Goal: Task Accomplishment & Management: Manage account settings

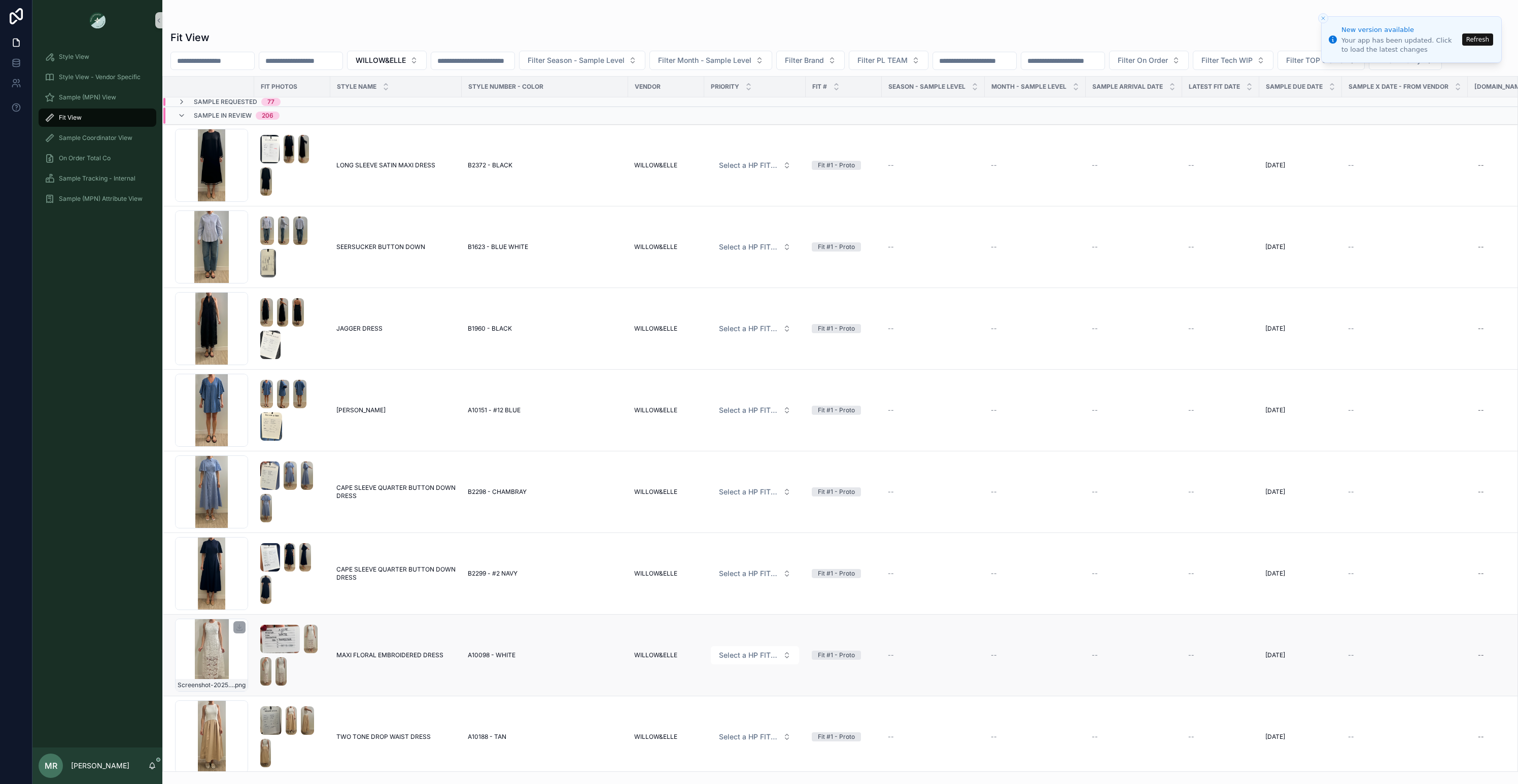
click at [202, 655] on div "Screenshot-2025-08-27-at-11.39.13-AM .png" at bounding box center [211, 655] width 73 height 73
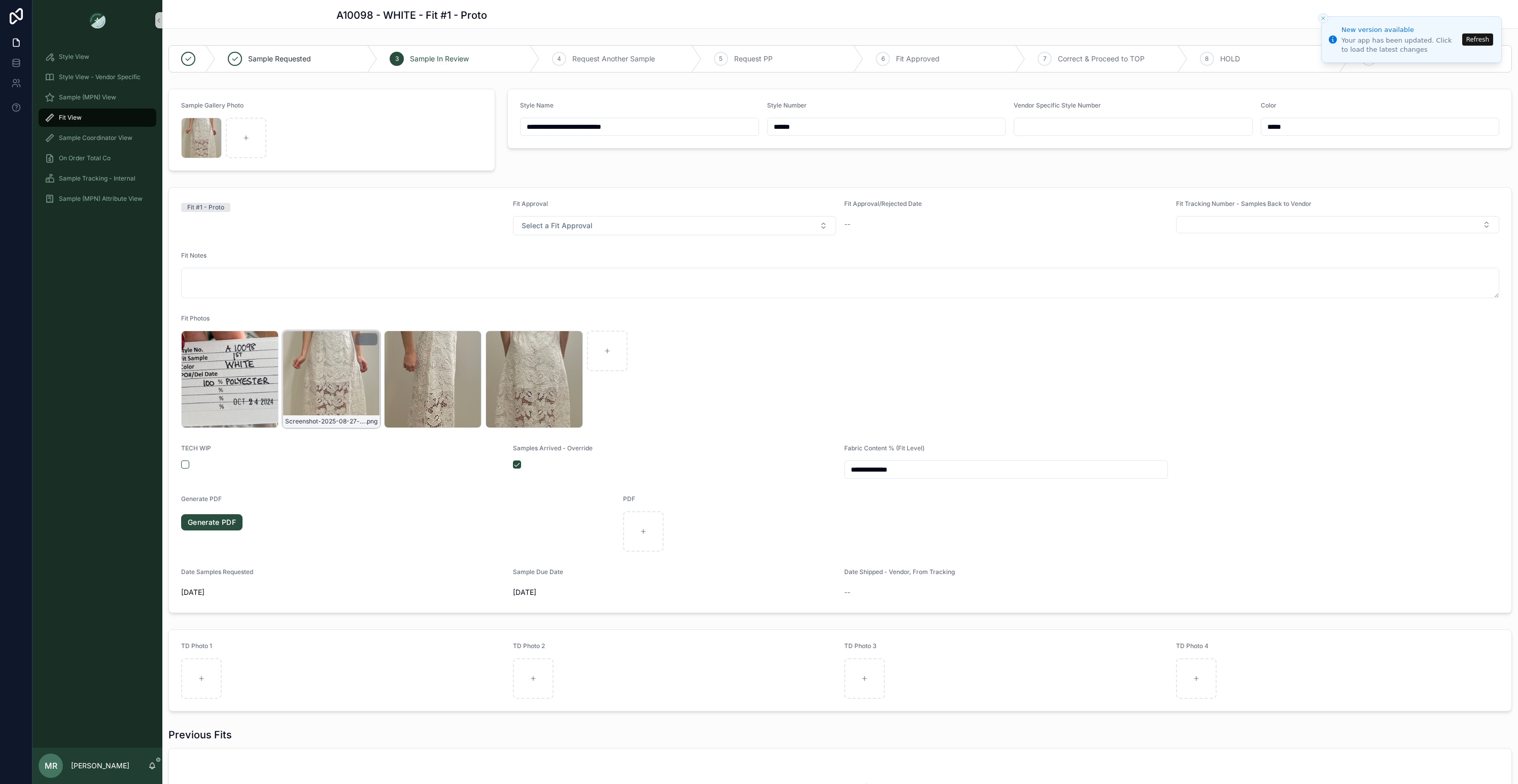
click at [300, 376] on div "Screenshot-2025-08-27-at-11.39.13-AM .png" at bounding box center [331, 379] width 98 height 98
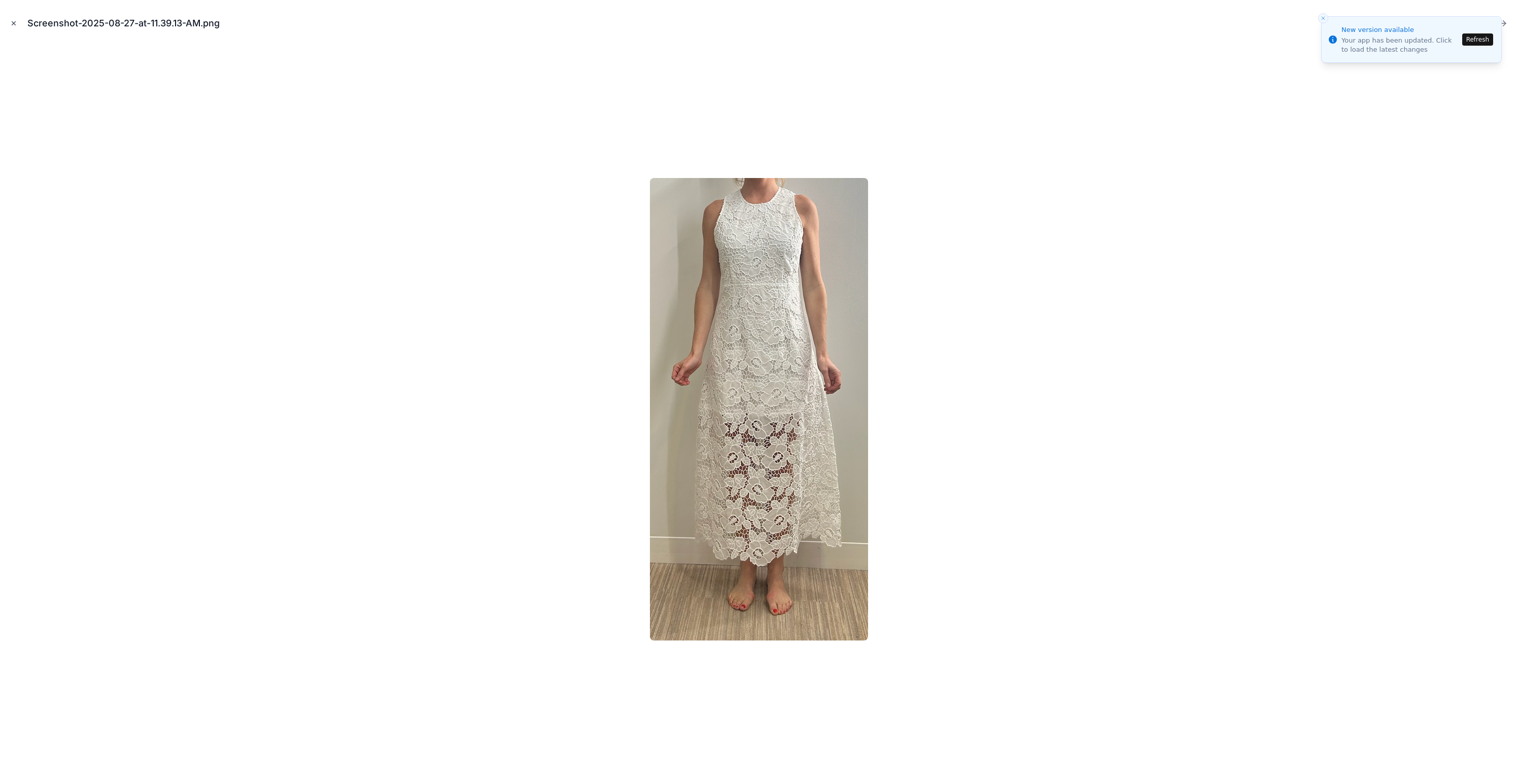
click at [13, 24] on icon "Close modal" at bounding box center [14, 24] width 4 height 4
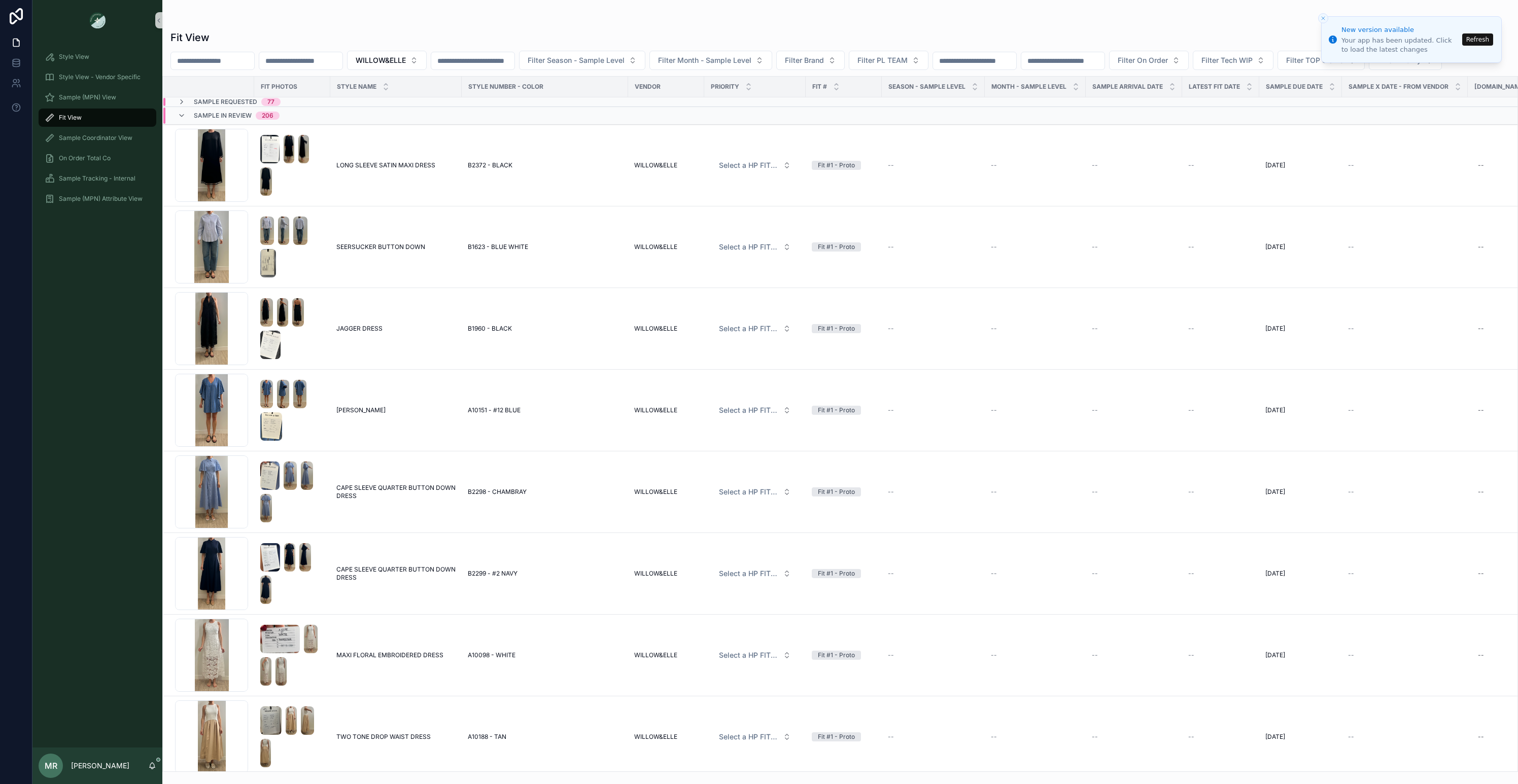
click at [79, 117] on span "Fit View" at bounding box center [70, 118] width 23 height 8
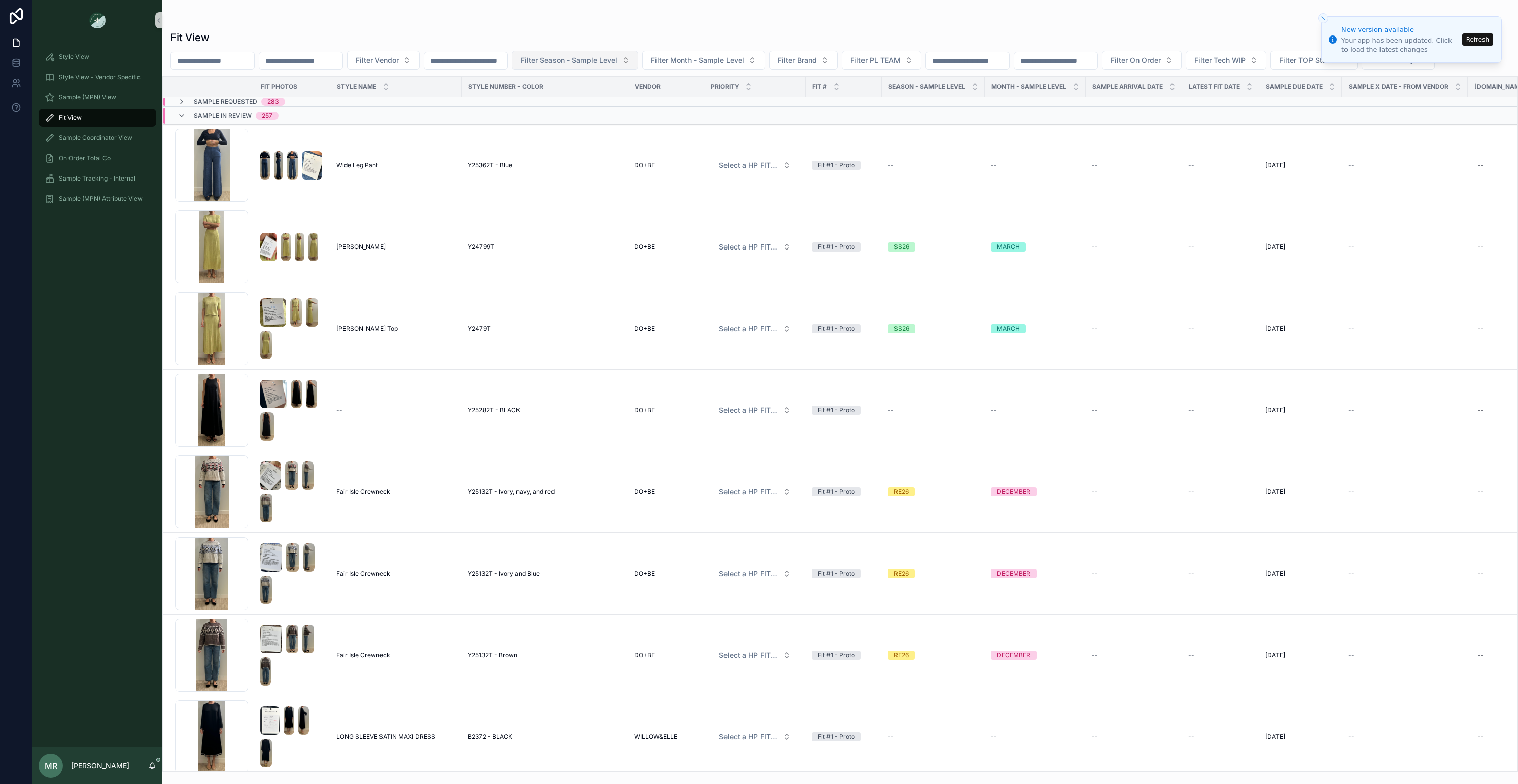
click at [601, 68] on button "Filter Season - Sample Level" at bounding box center [575, 60] width 126 height 19
click at [571, 104] on div "SS26" at bounding box center [615, 101] width 121 height 16
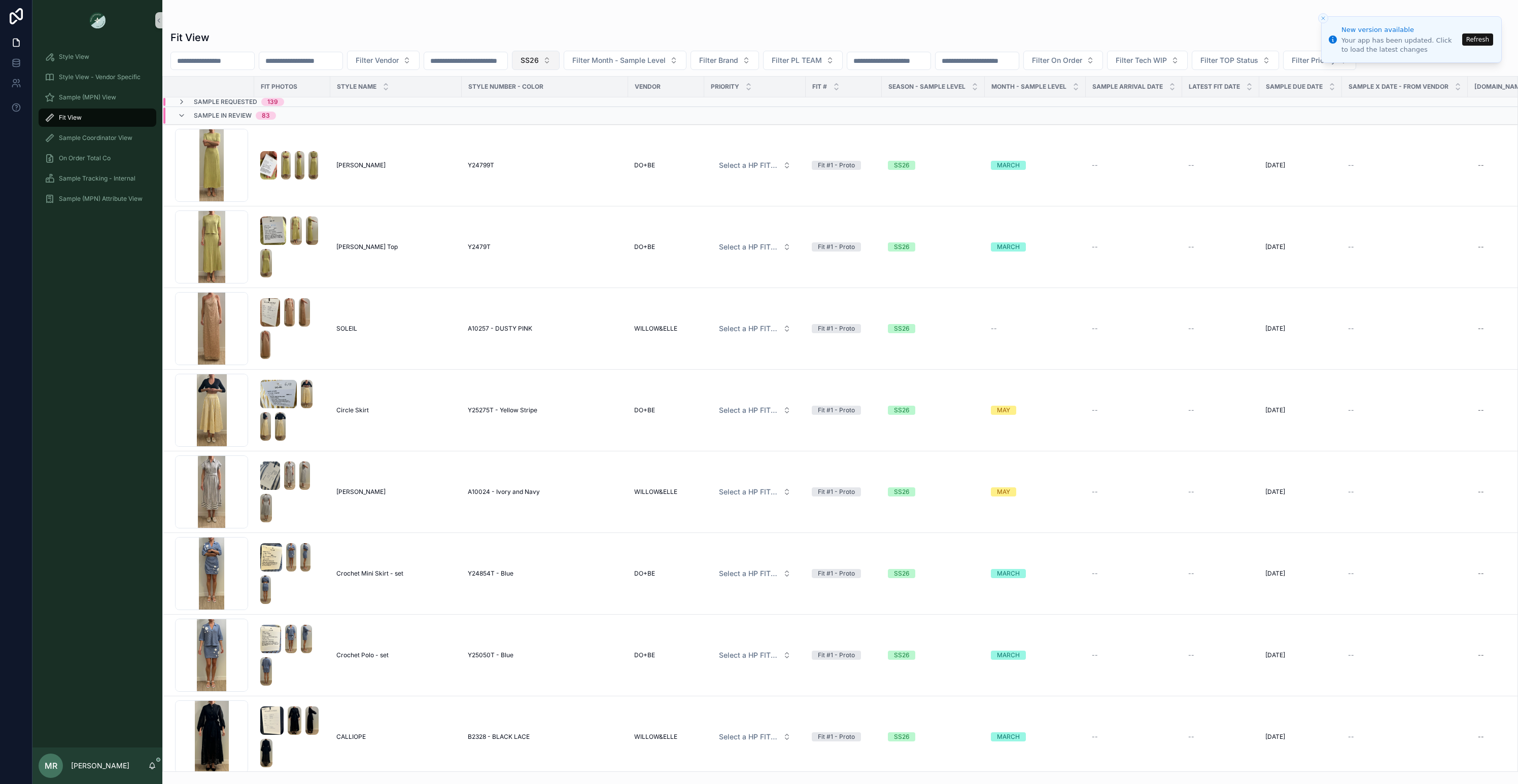
click at [539, 60] on span "SS26" at bounding box center [529, 60] width 18 height 10
click at [536, 151] on div "RE26" at bounding box center [576, 150] width 121 height 16
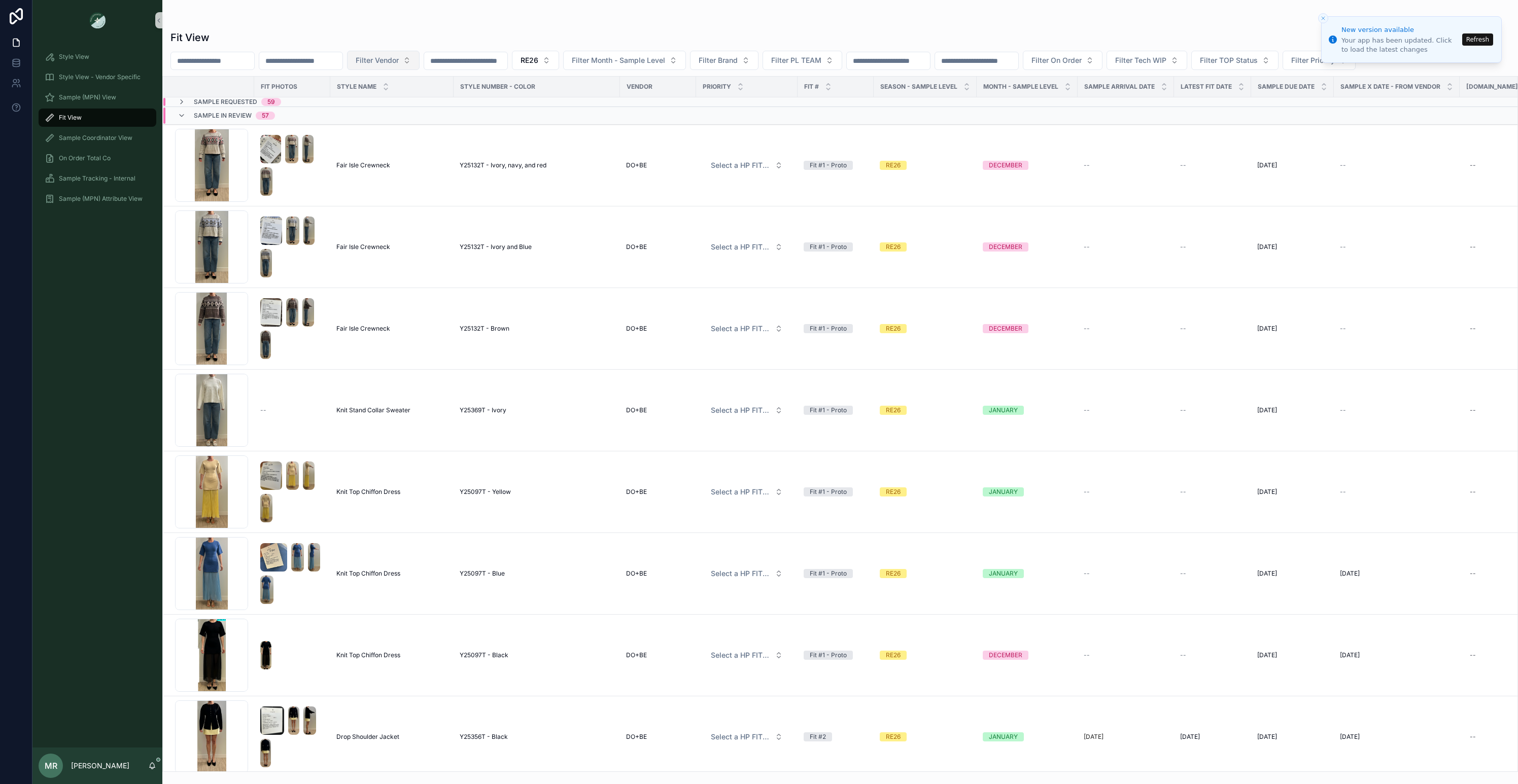
click at [419, 60] on button "Filter Vendor" at bounding box center [384, 60] width 73 height 19
click at [382, 236] on span "WILLOW&ELLE" at bounding box center [378, 233] width 50 height 10
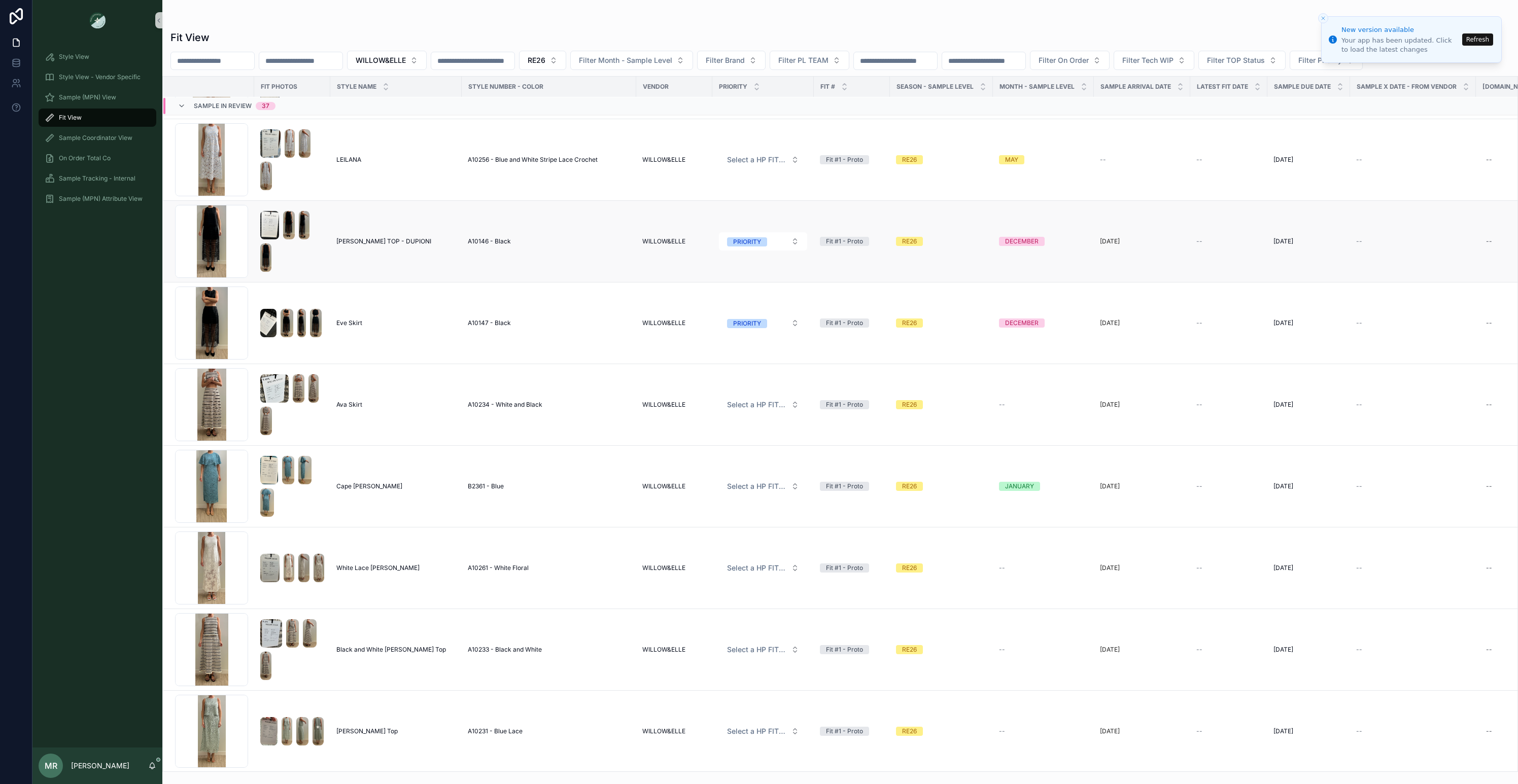
scroll to position [447, 0]
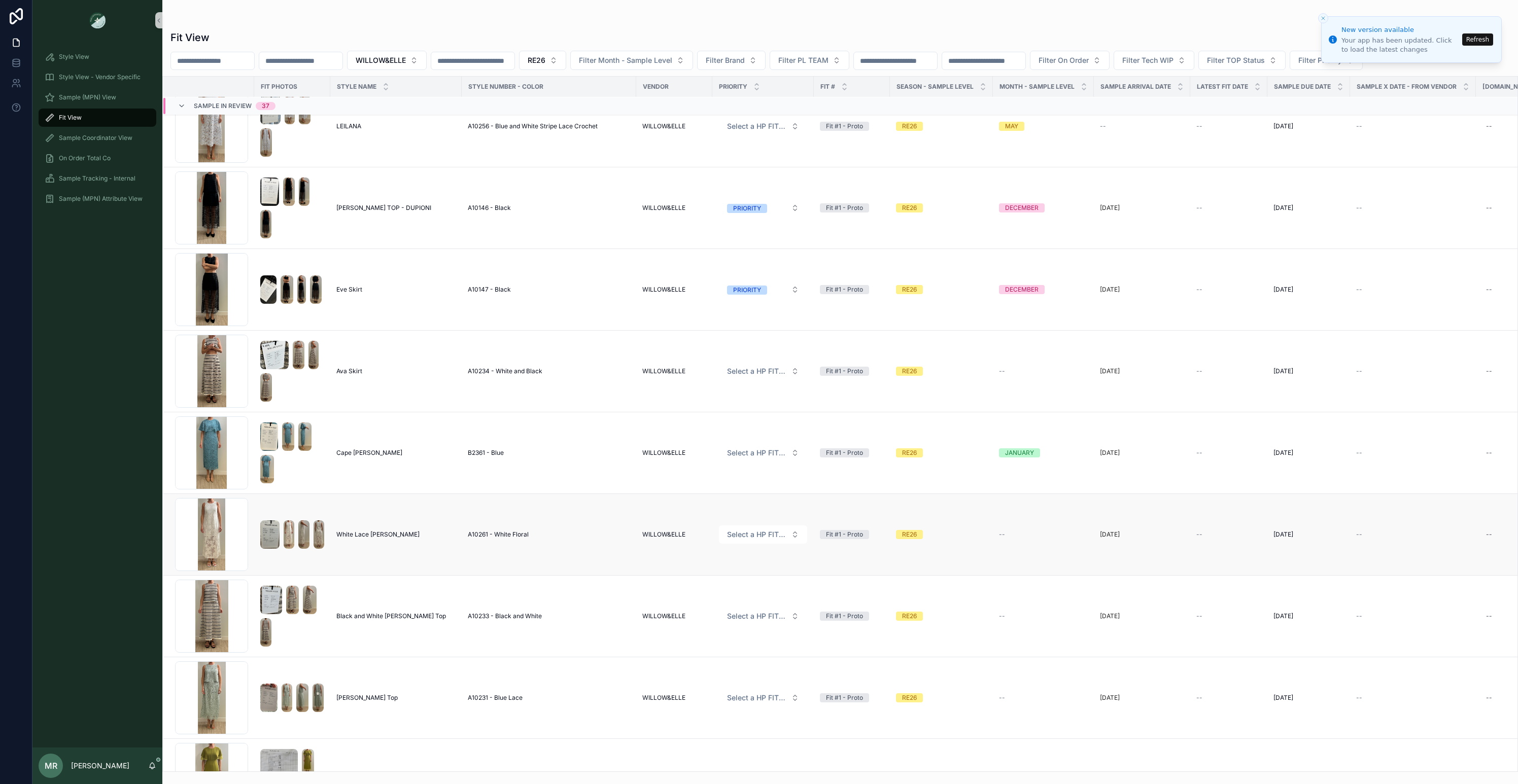
click at [352, 537] on span "White Lace [PERSON_NAME]" at bounding box center [378, 535] width 83 height 8
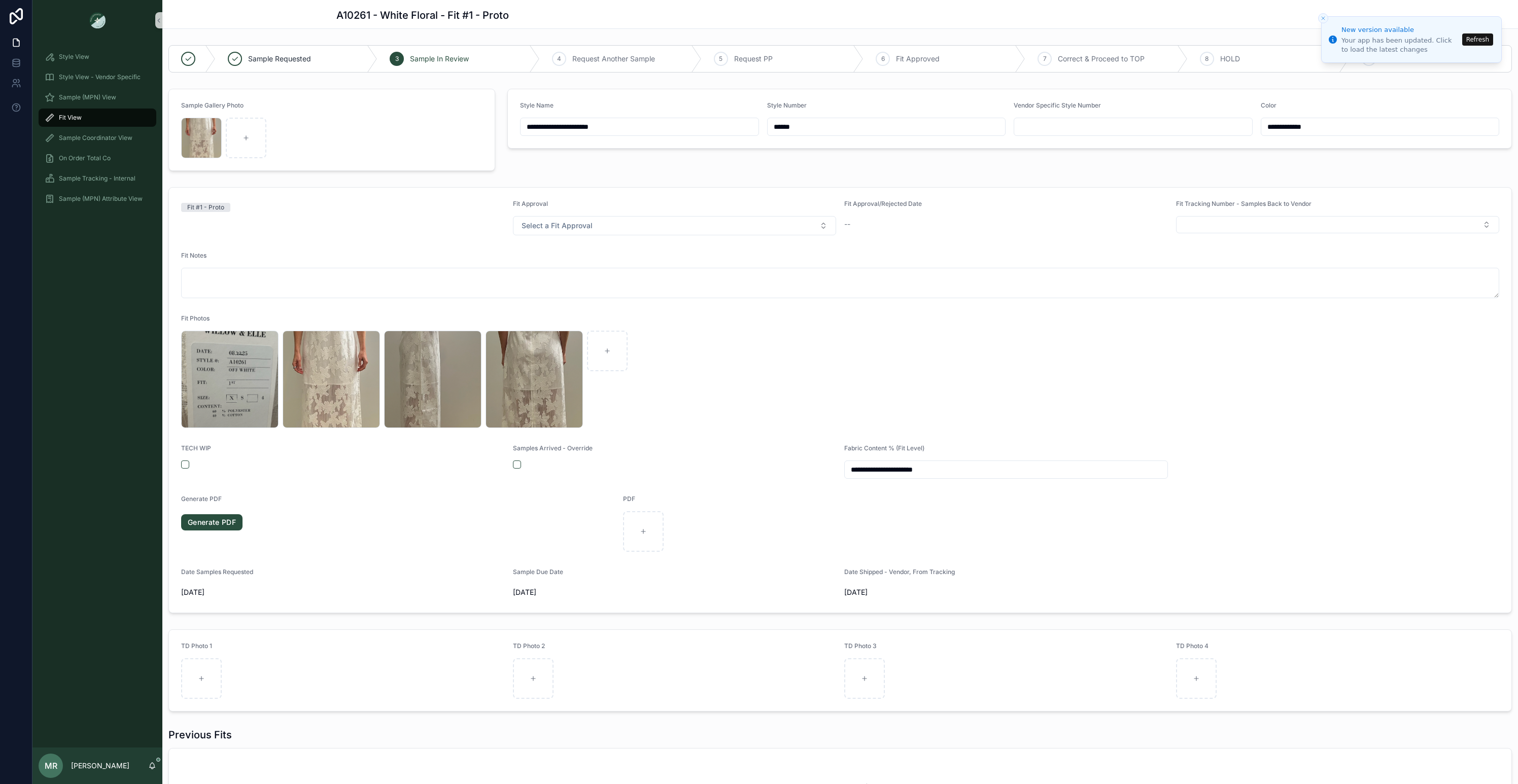
scroll to position [139, 0]
click at [285, 403] on div "Screenshot-2025-08-26-at-4.06.03-PM .png" at bounding box center [331, 379] width 98 height 98
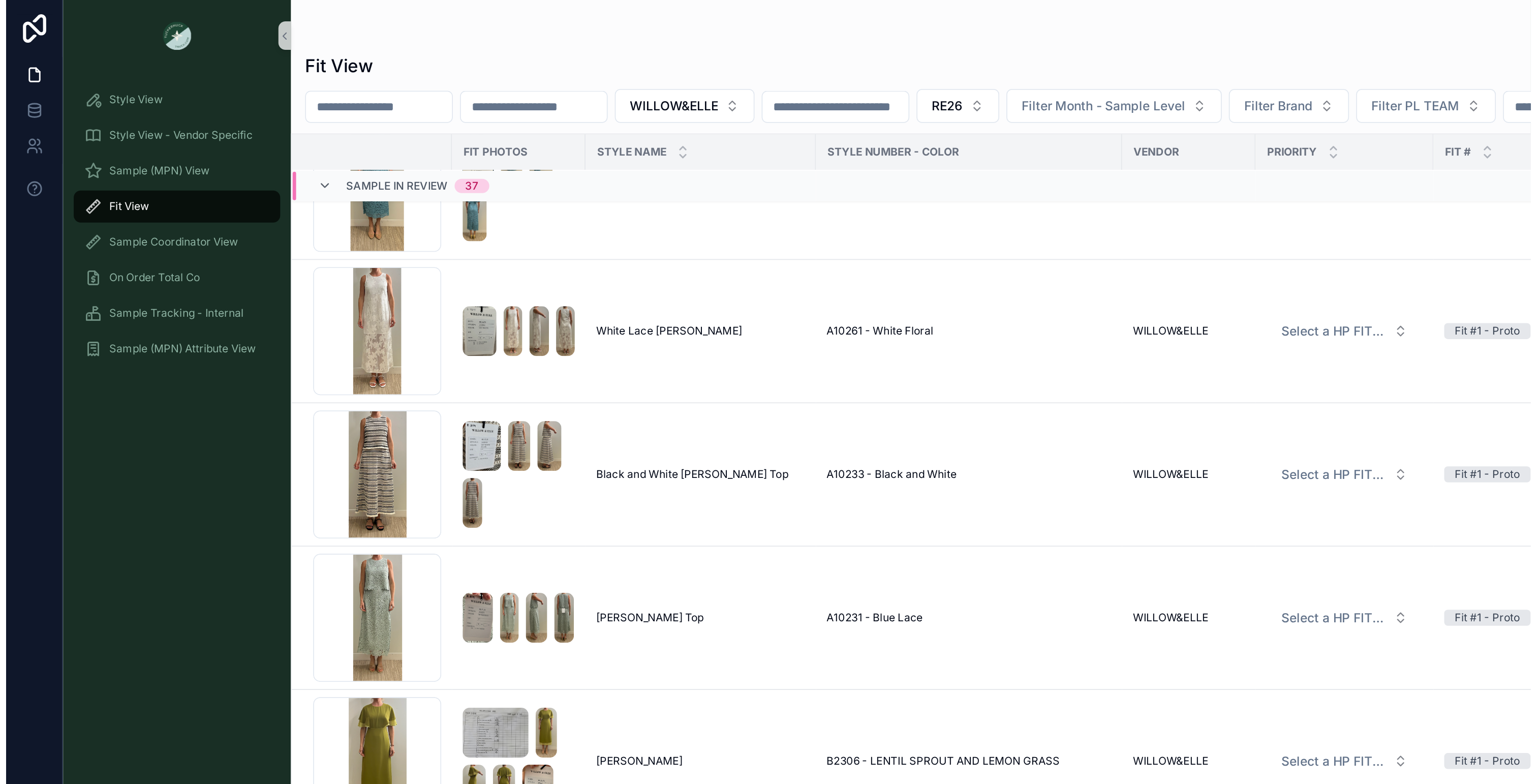
scroll to position [801, 0]
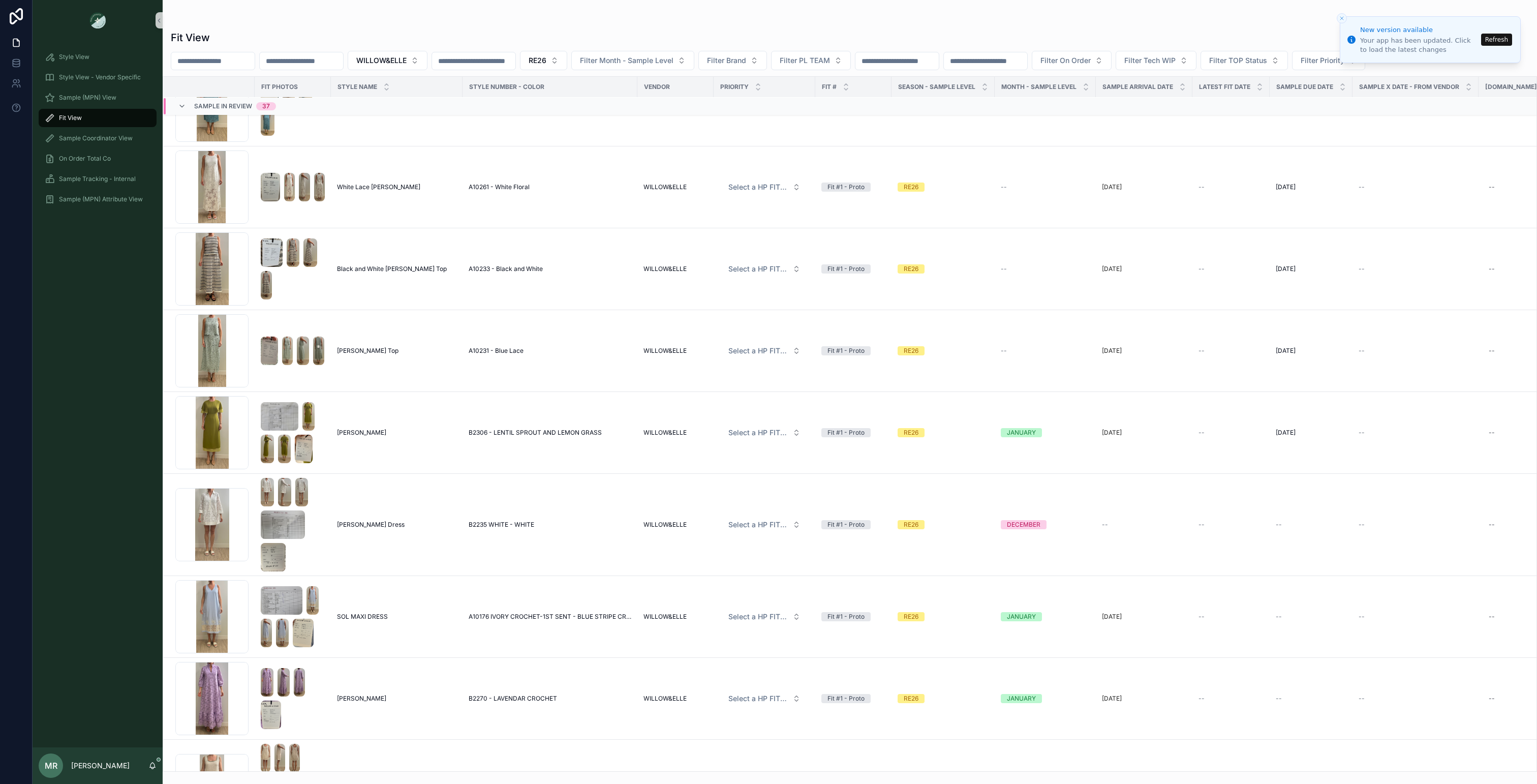
click at [1503, 36] on button "Refresh" at bounding box center [1496, 39] width 31 height 12
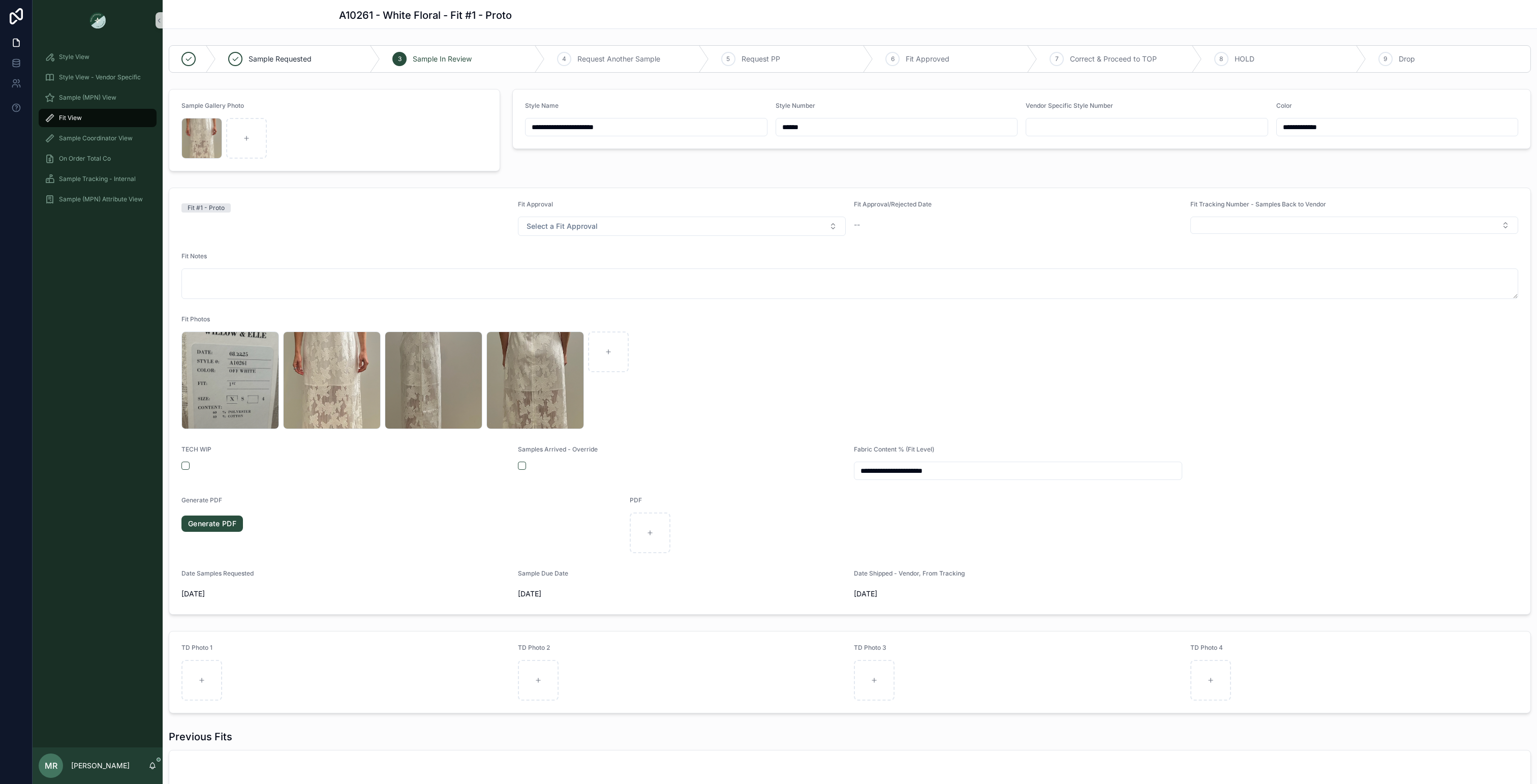
scroll to position [141, 0]
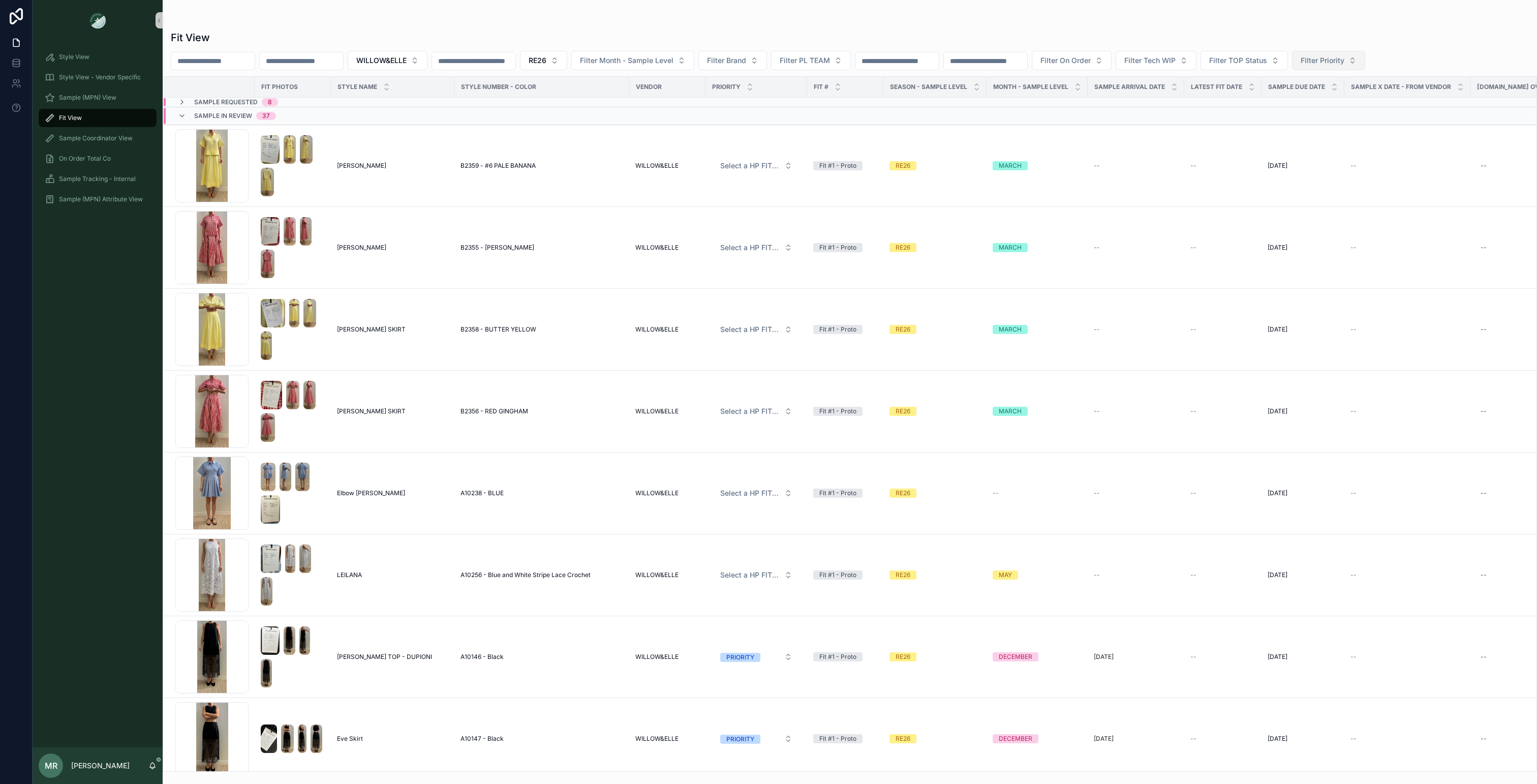
click at [1365, 61] on button "Filter Priority" at bounding box center [1328, 60] width 73 height 19
click at [1365, 101] on div "PRIORITY" at bounding box center [1393, 101] width 122 height 16
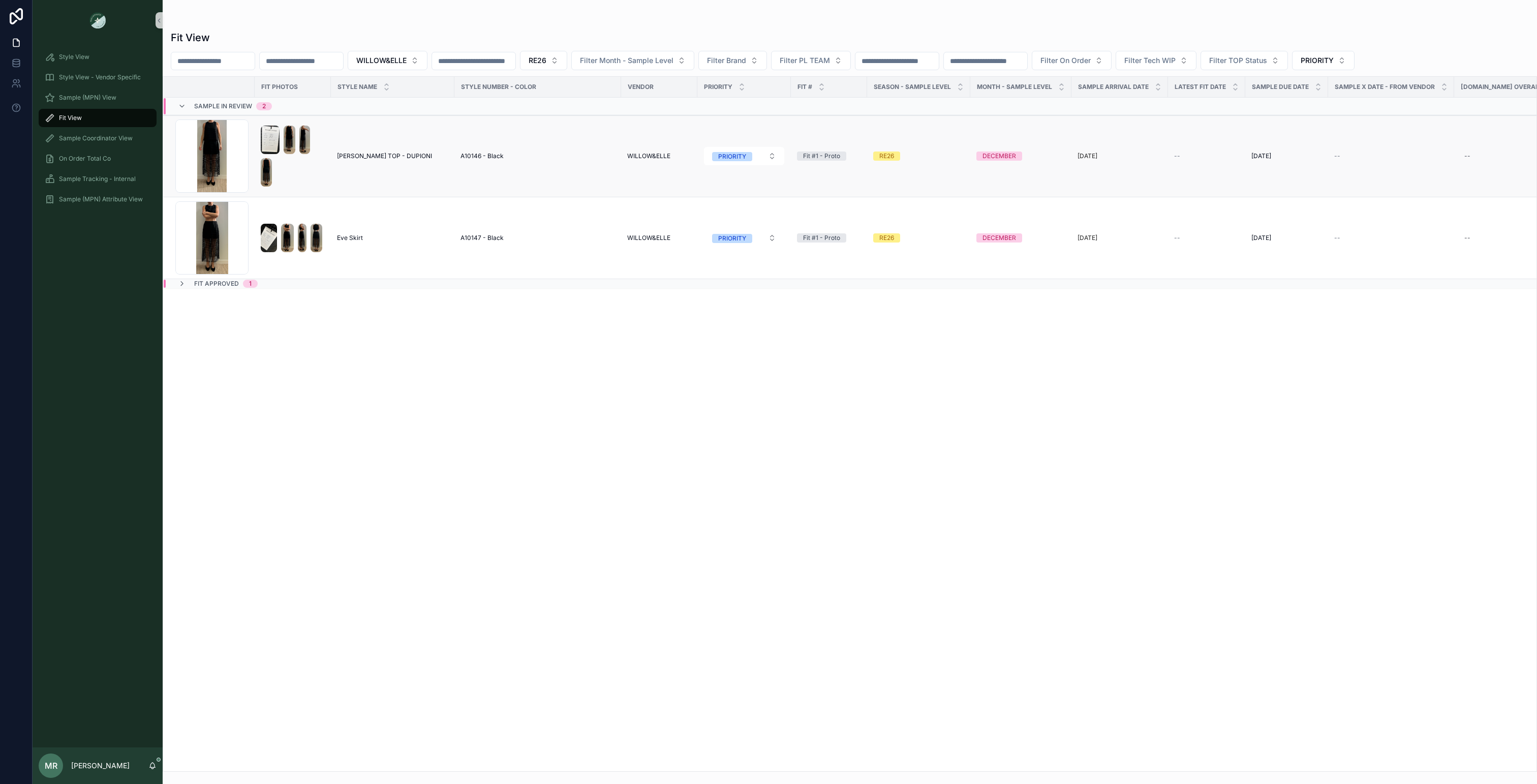
click at [374, 154] on span "[PERSON_NAME] TOP - DUPIONI" at bounding box center [384, 156] width 95 height 8
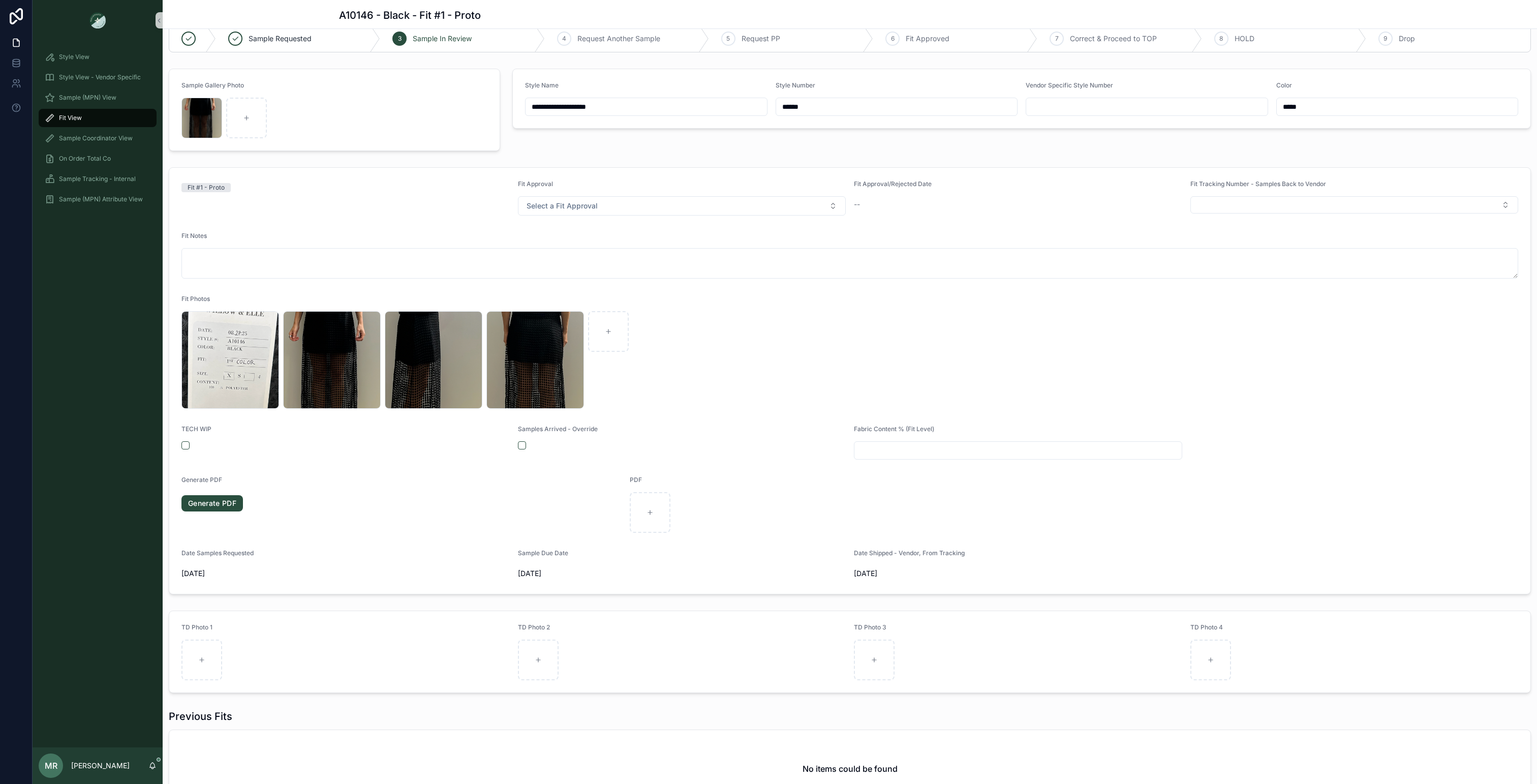
scroll to position [17, 0]
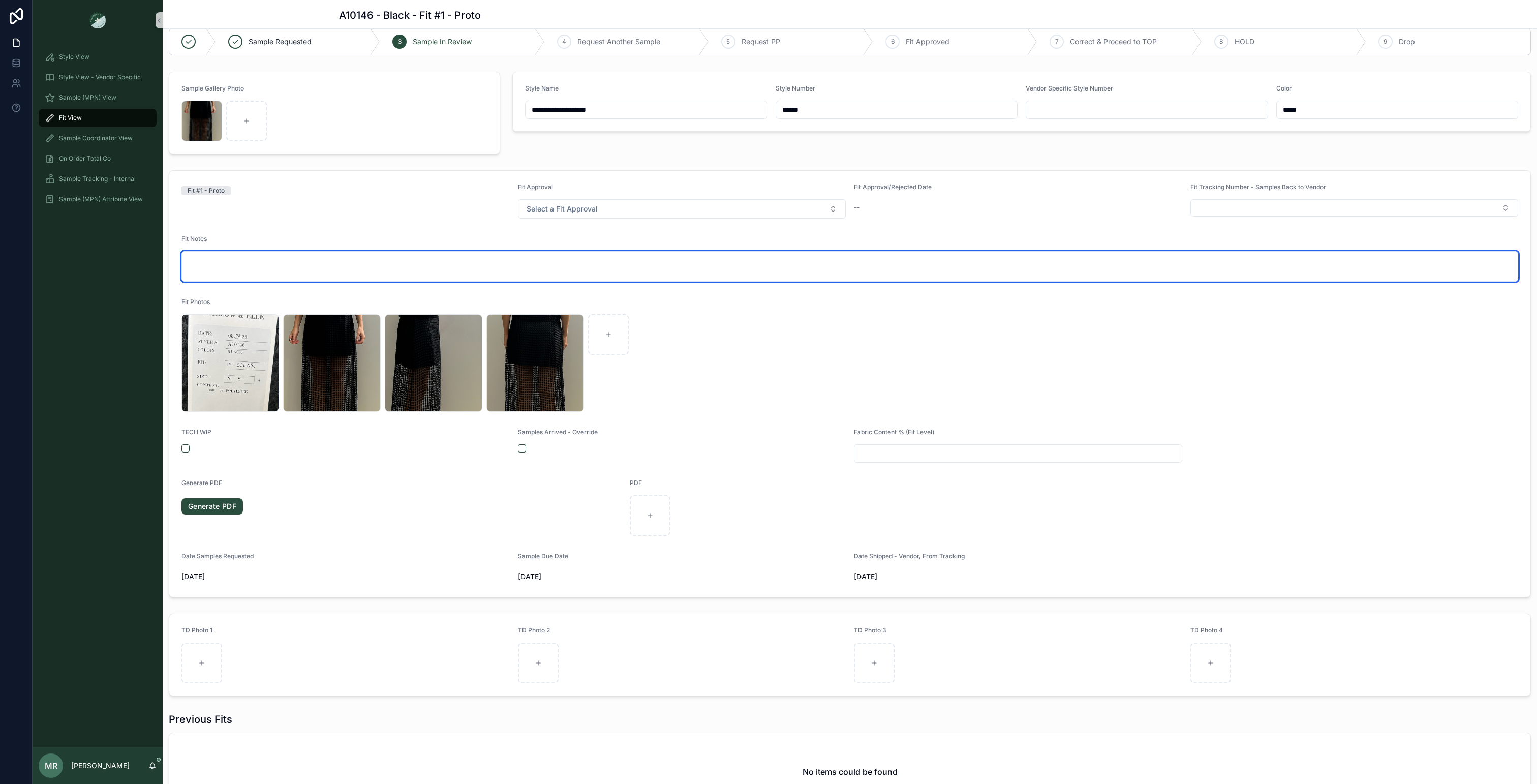
click at [360, 274] on textarea "scrollable content" at bounding box center [850, 266] width 1337 height 30
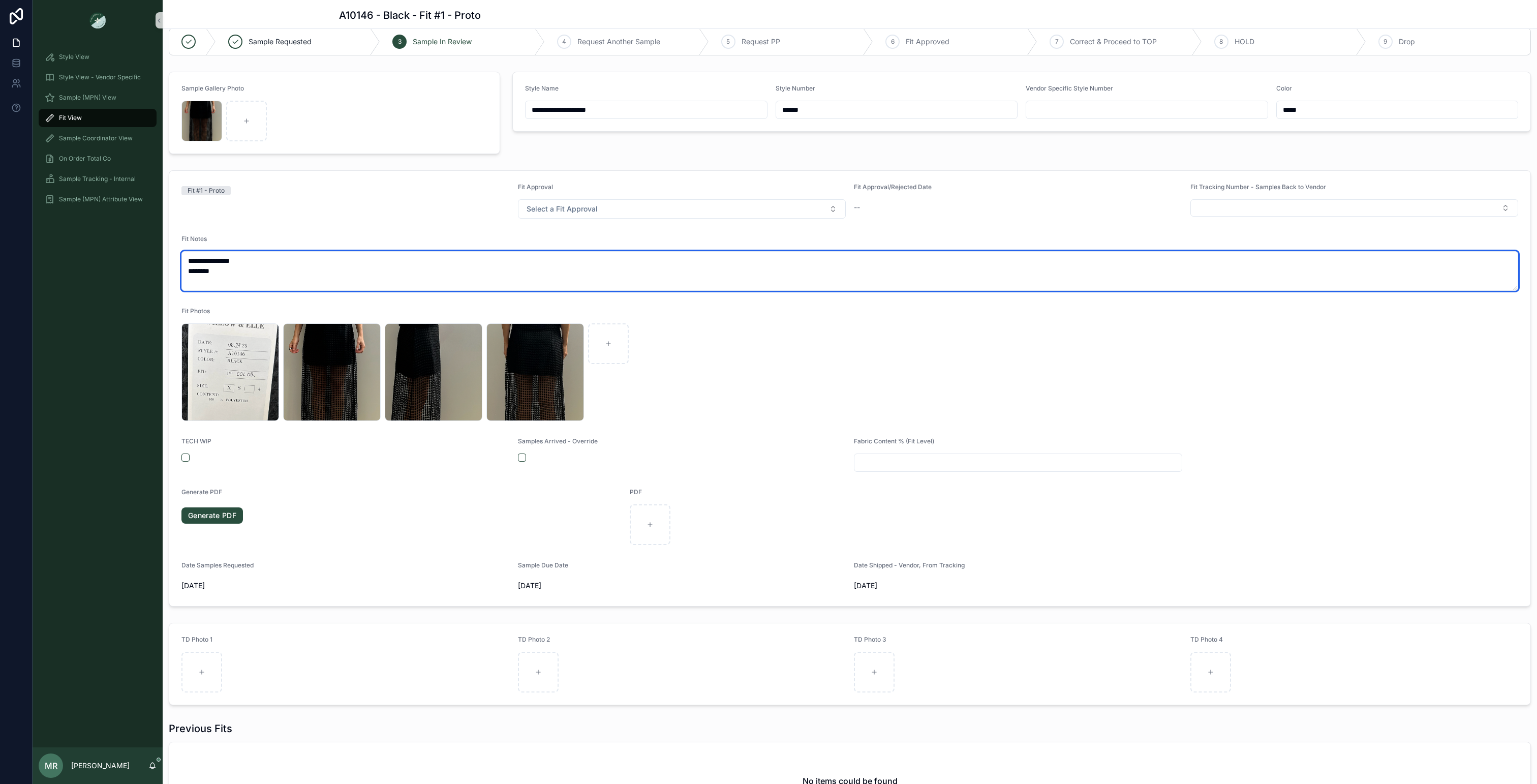
scroll to position [0, 0]
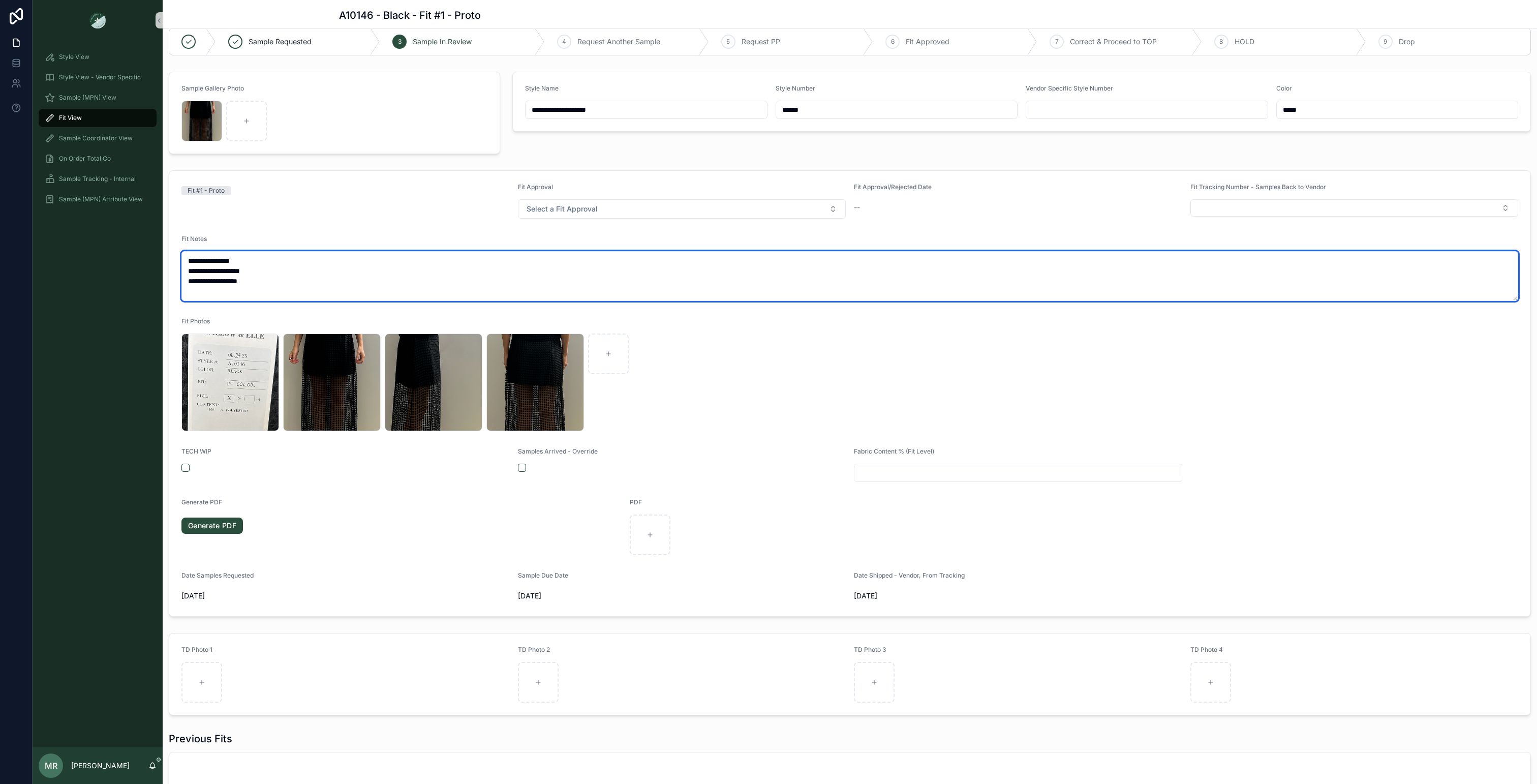
click at [342, 276] on textarea "**********" at bounding box center [850, 276] width 1337 height 50
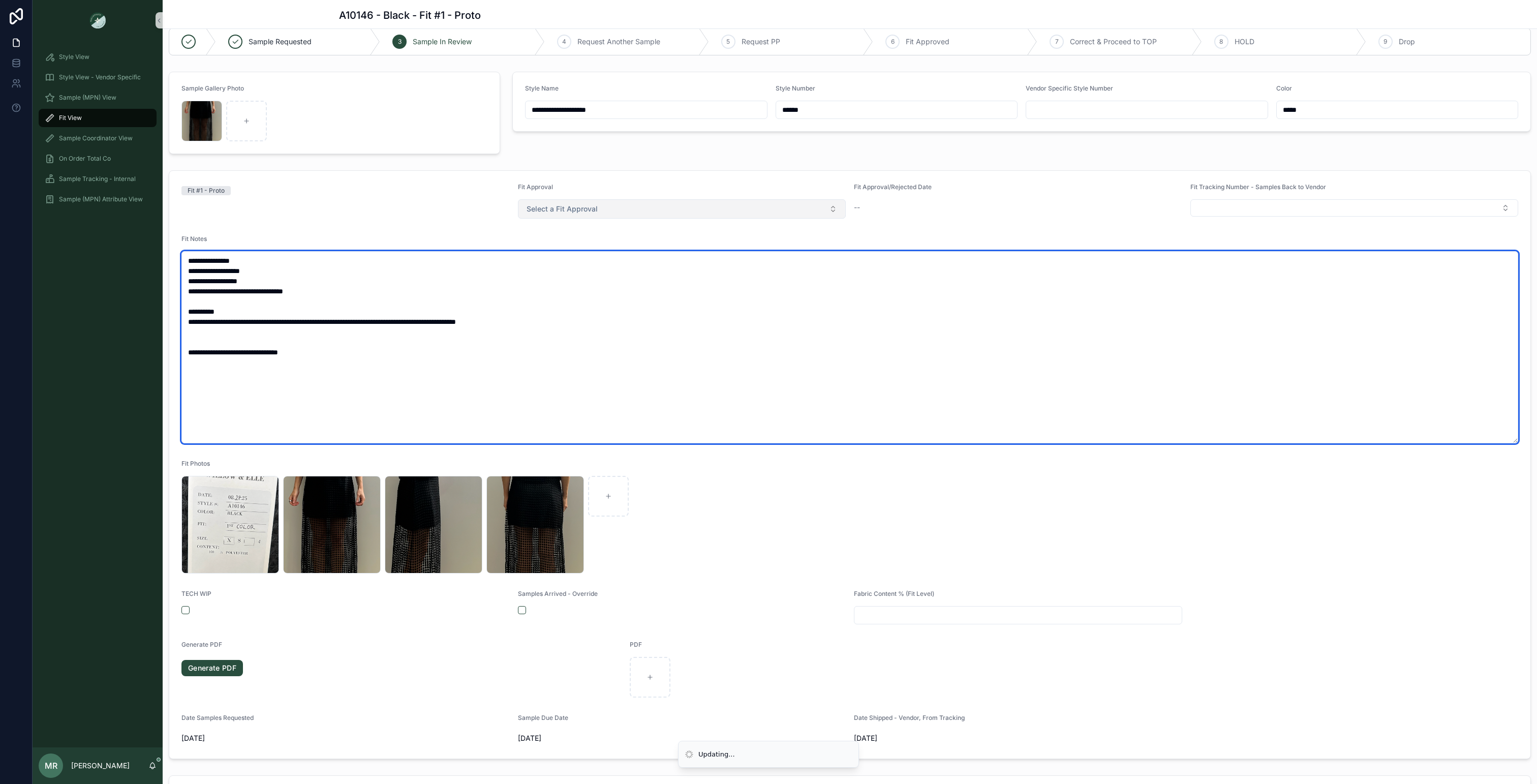
type textarea "**********"
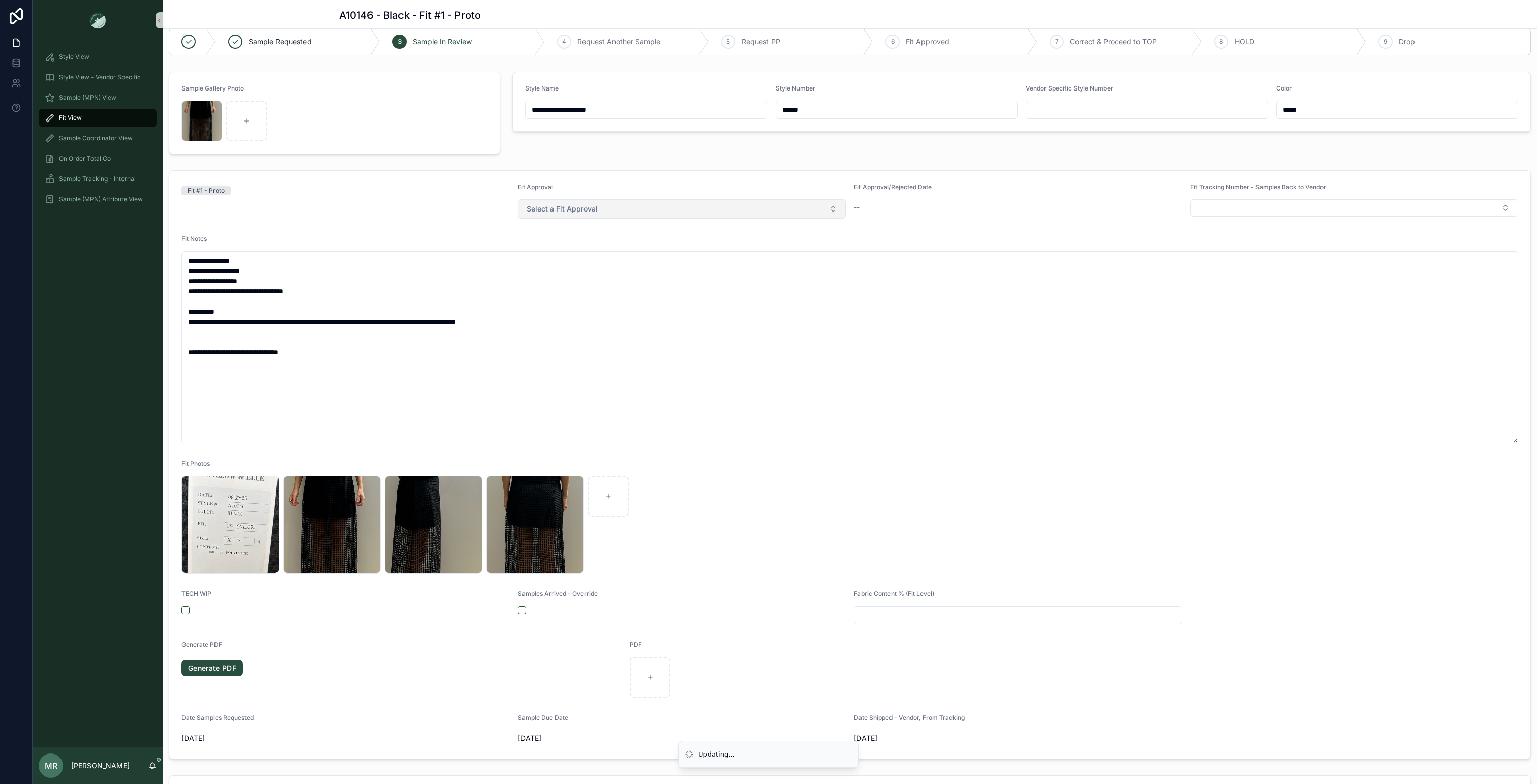
click at [681, 205] on button "Select a Fit Approval" at bounding box center [682, 209] width 328 height 19
click at [566, 279] on div "Fit Approved" at bounding box center [548, 280] width 36 height 9
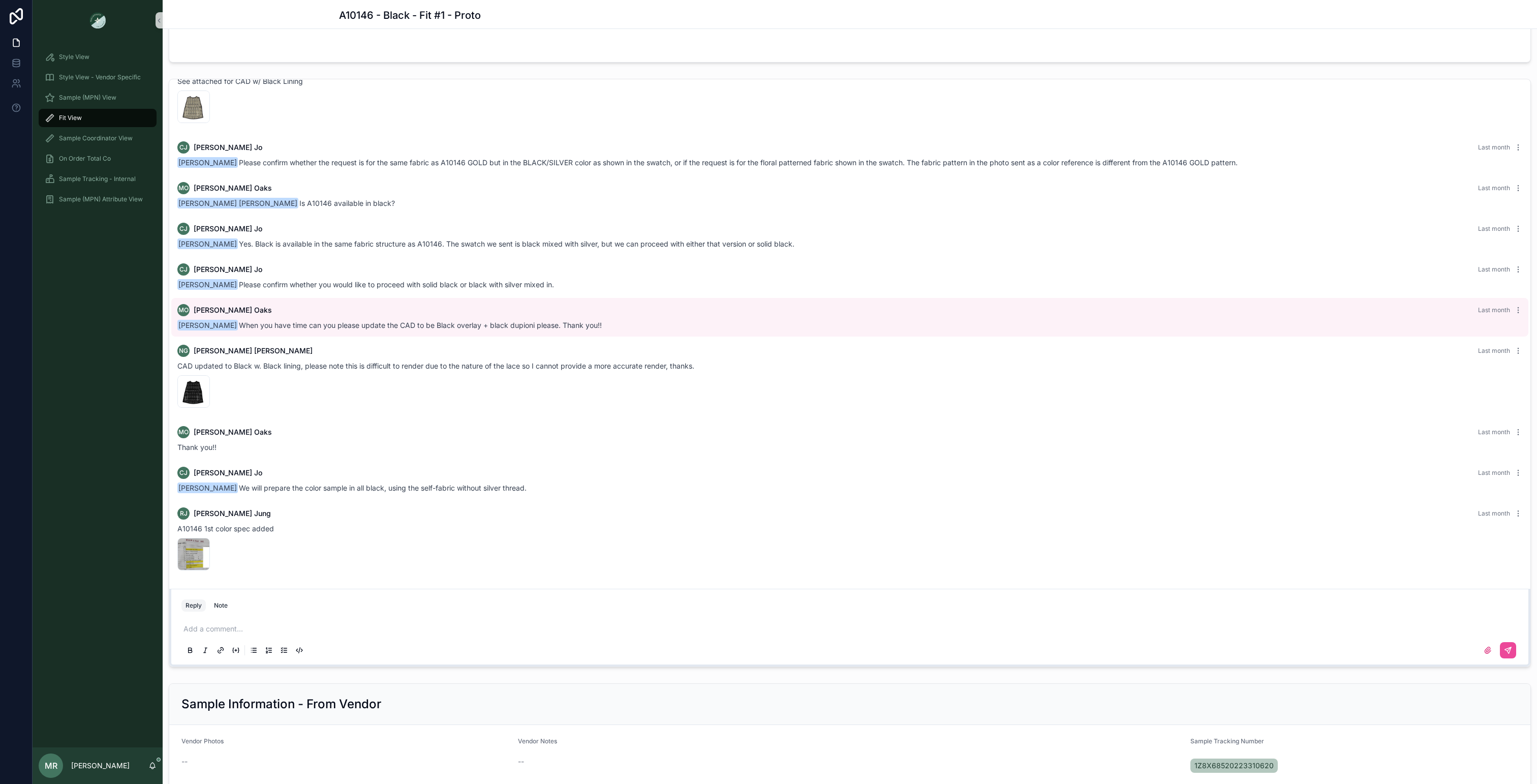
scroll to position [1005, 0]
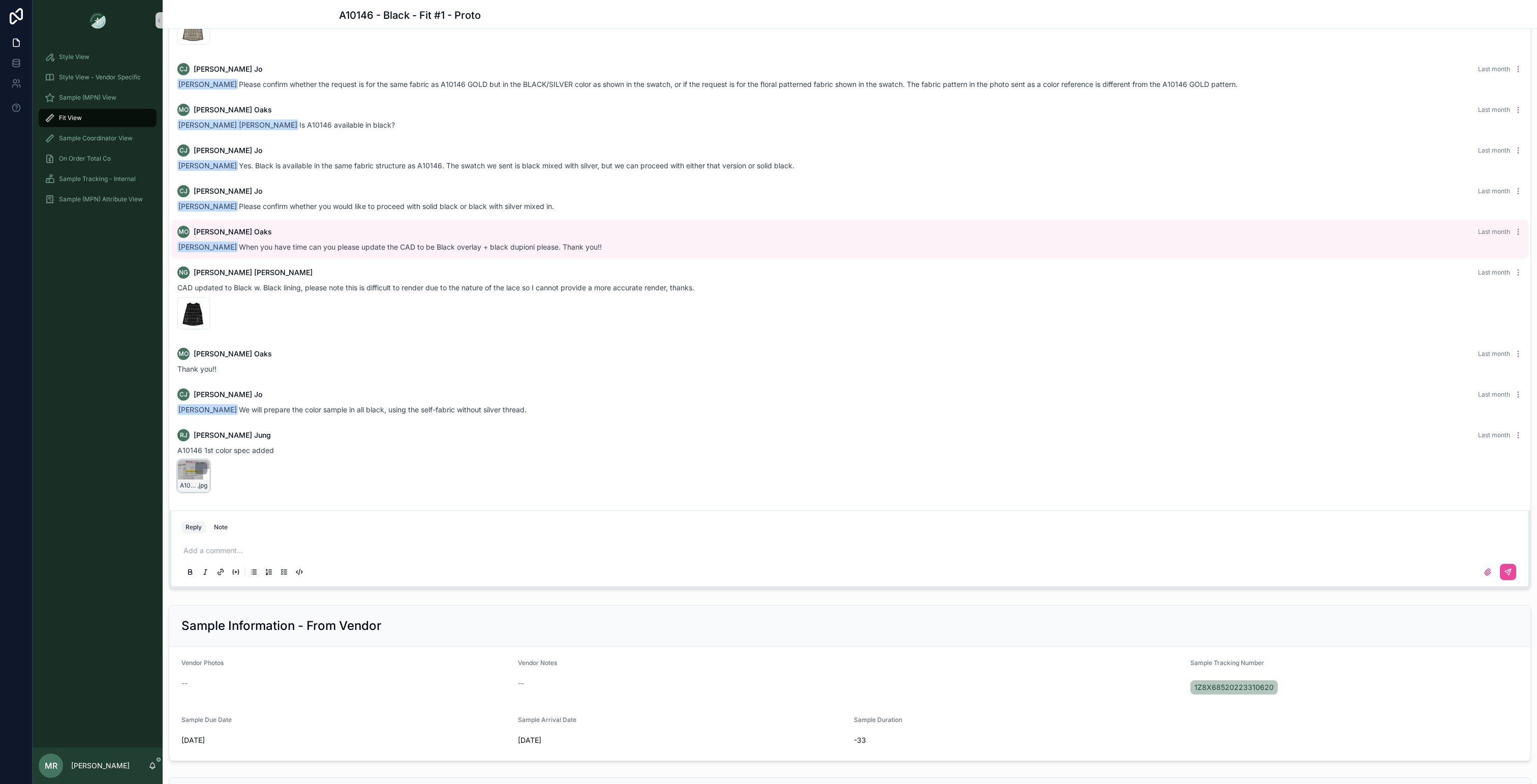
click at [185, 479] on div "A10146-1ST--COLOR-SPEC .jpg" at bounding box center [193, 476] width 33 height 33
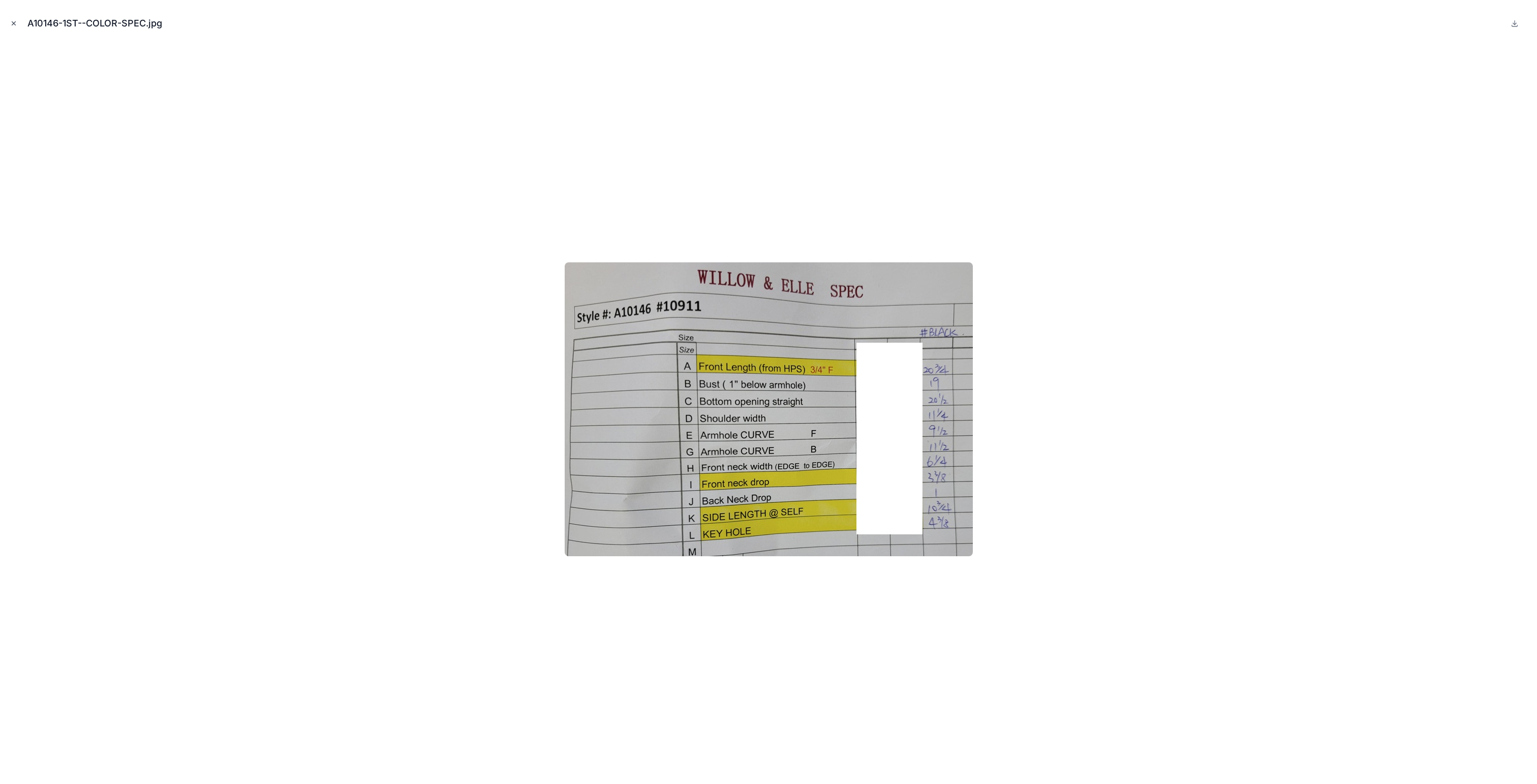
click at [16, 22] on icon "Close modal" at bounding box center [14, 23] width 7 height 7
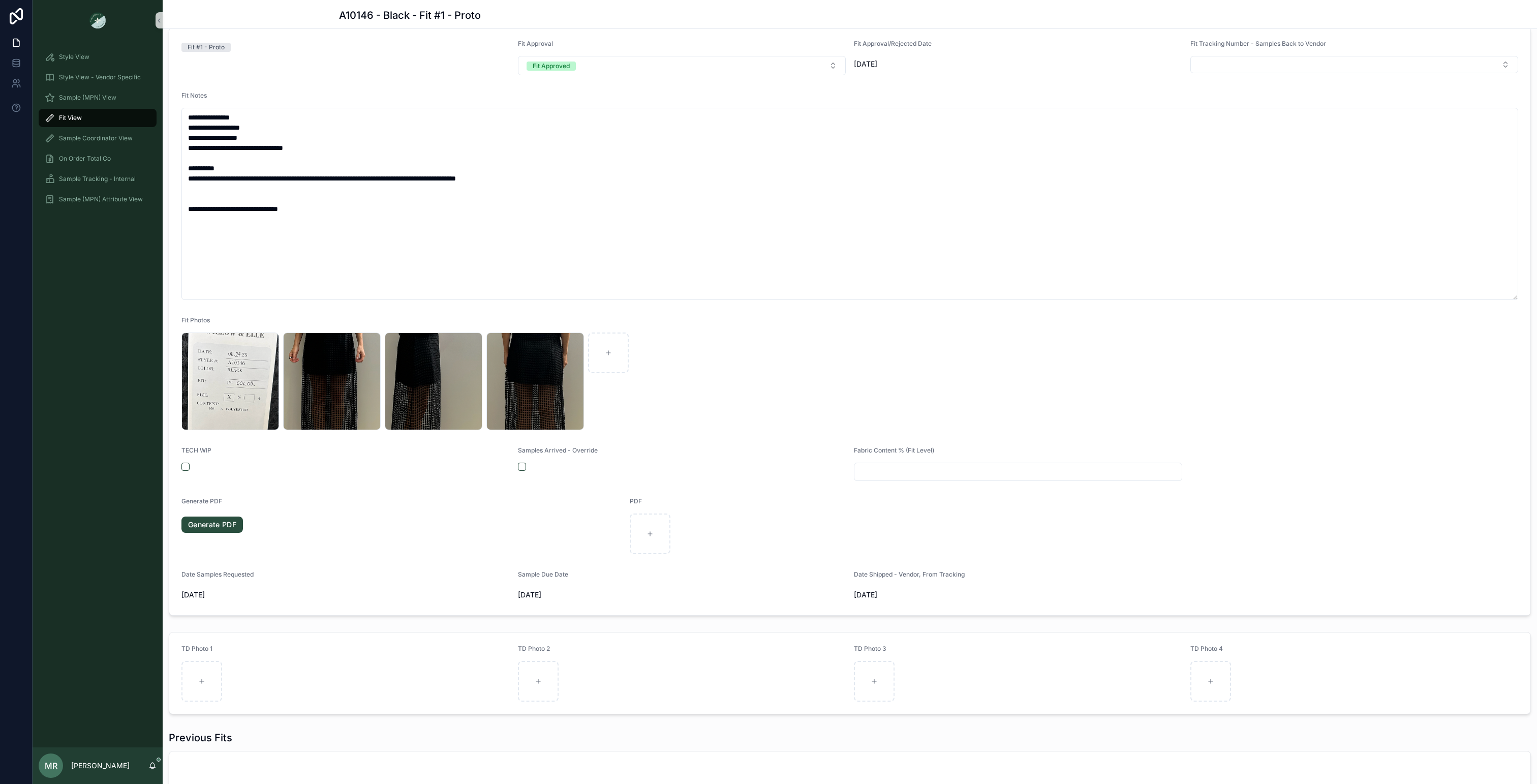
scroll to position [166, 0]
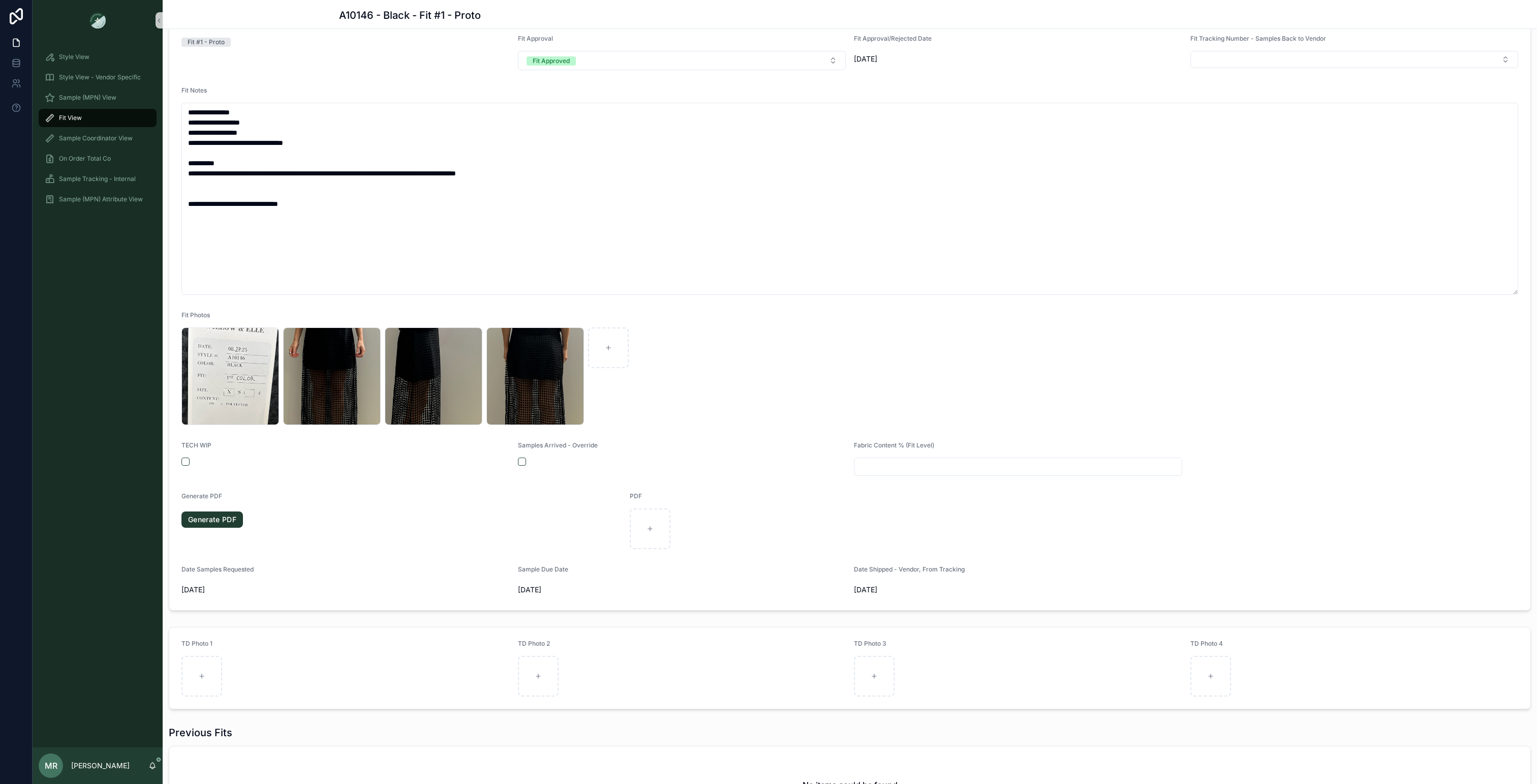
click at [209, 517] on link "Generate PDF" at bounding box center [212, 519] width 61 height 16
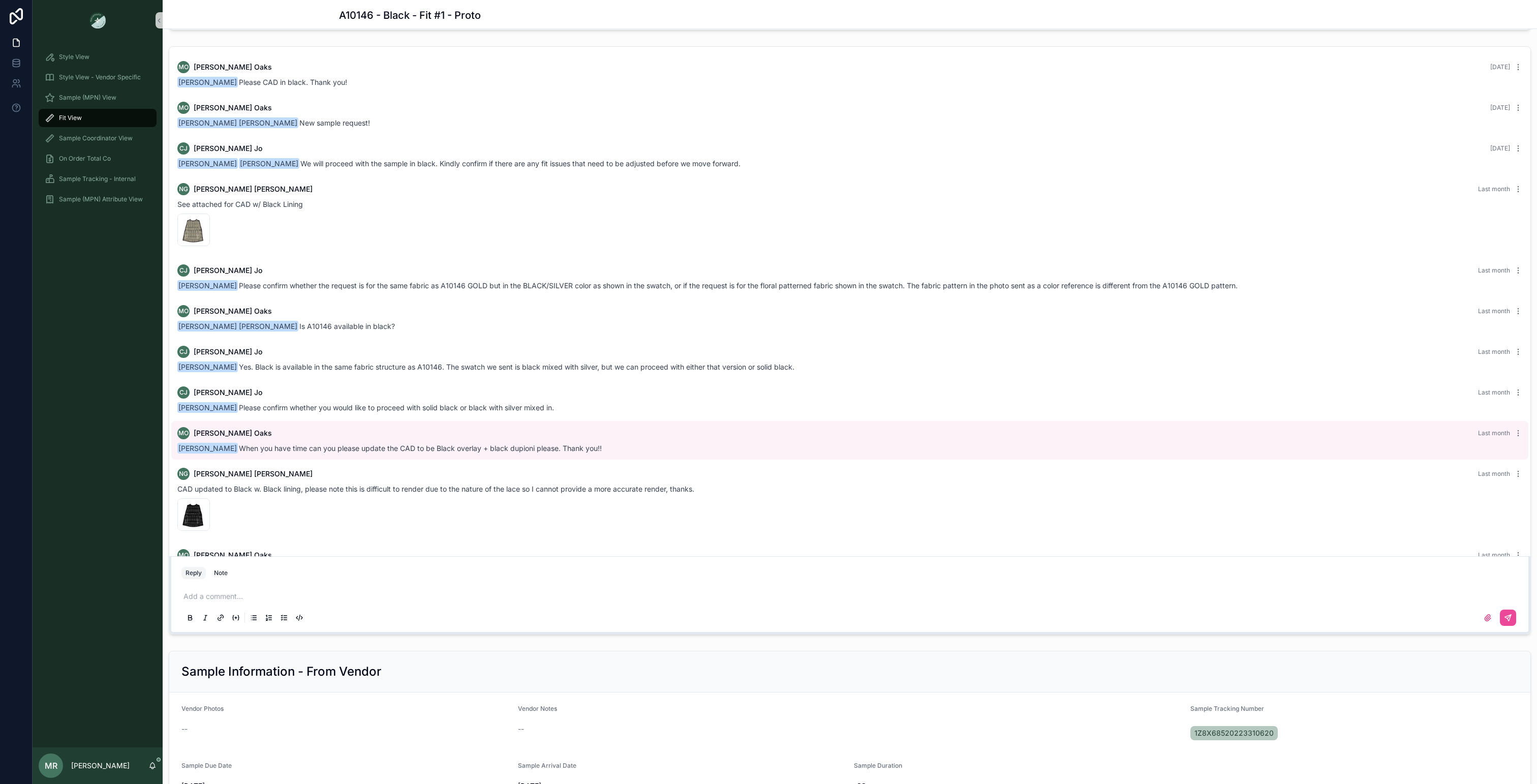
scroll to position [156, 0]
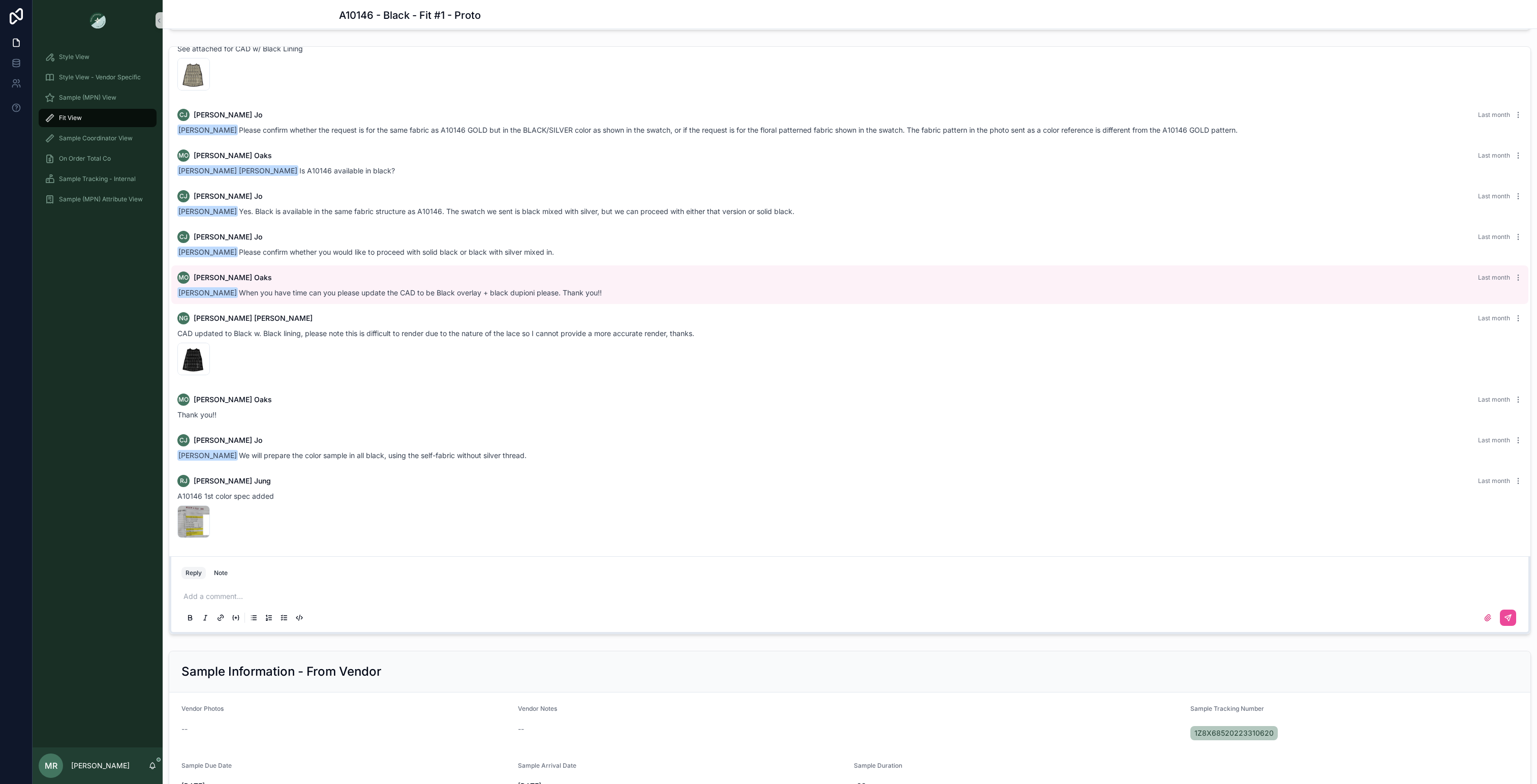
click at [291, 600] on p "scrollable content" at bounding box center [852, 596] width 1337 height 10
